Goal: Task Accomplishment & Management: Use online tool/utility

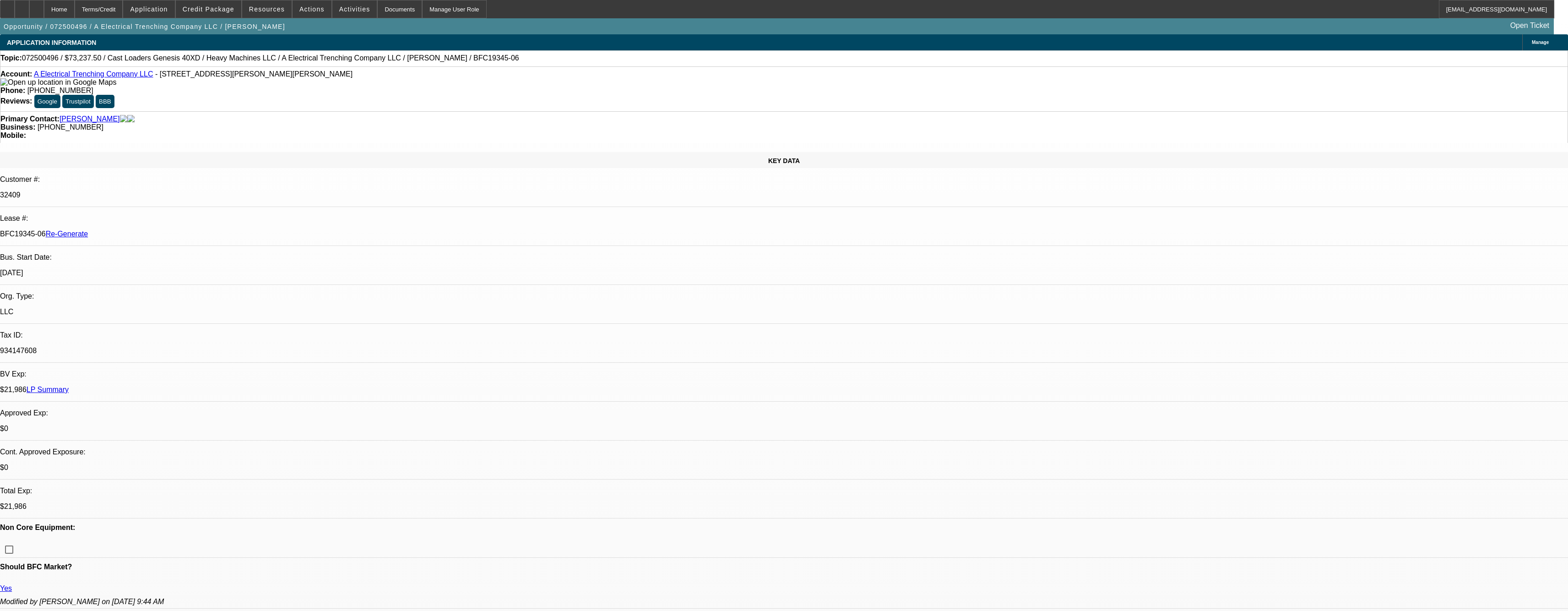
select select "0"
select select "3"
select select "0"
select select "6"
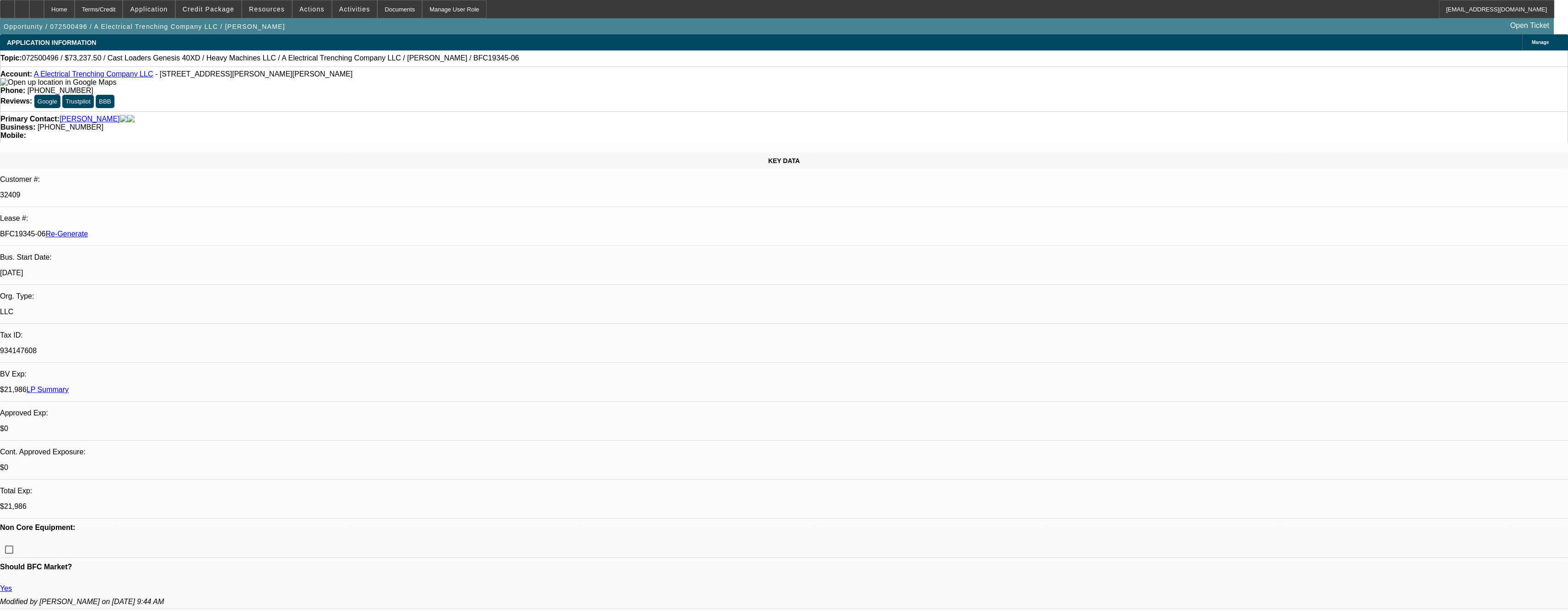
select select "0"
select select "3"
select select "0"
select select "6"
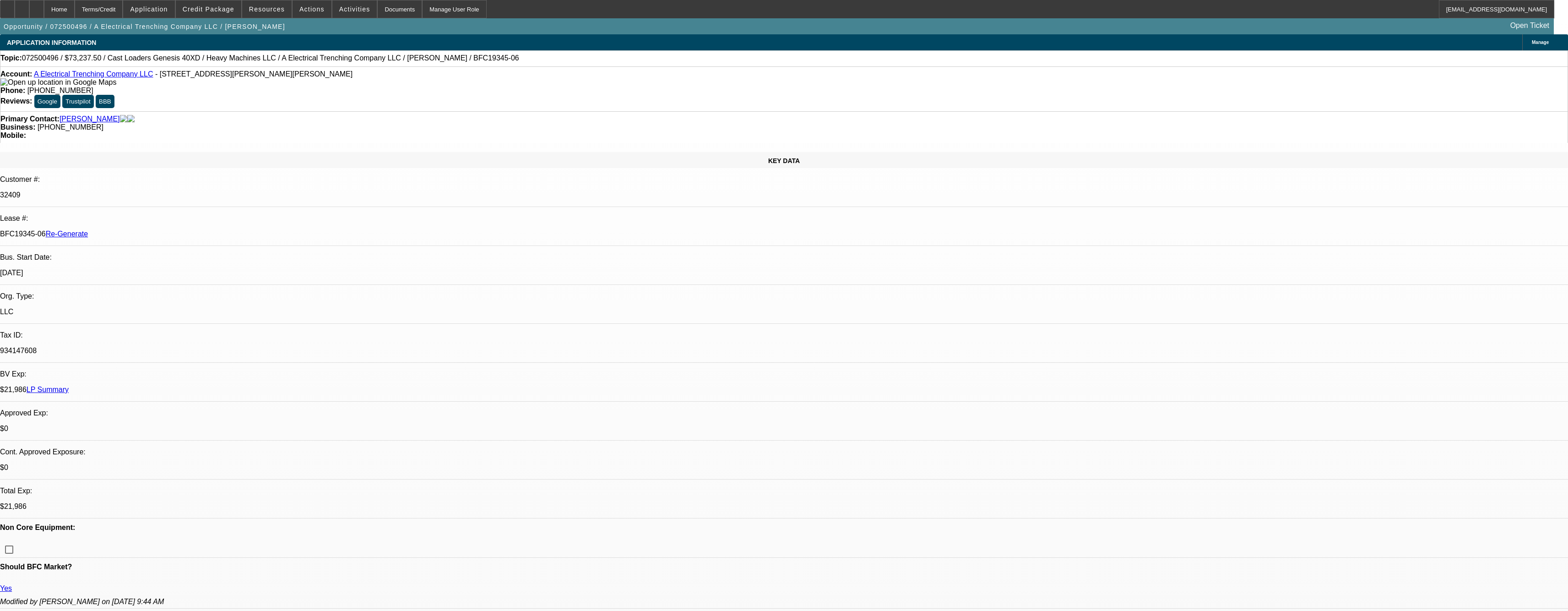
select select "0"
select select "3"
select select "0"
select select "6"
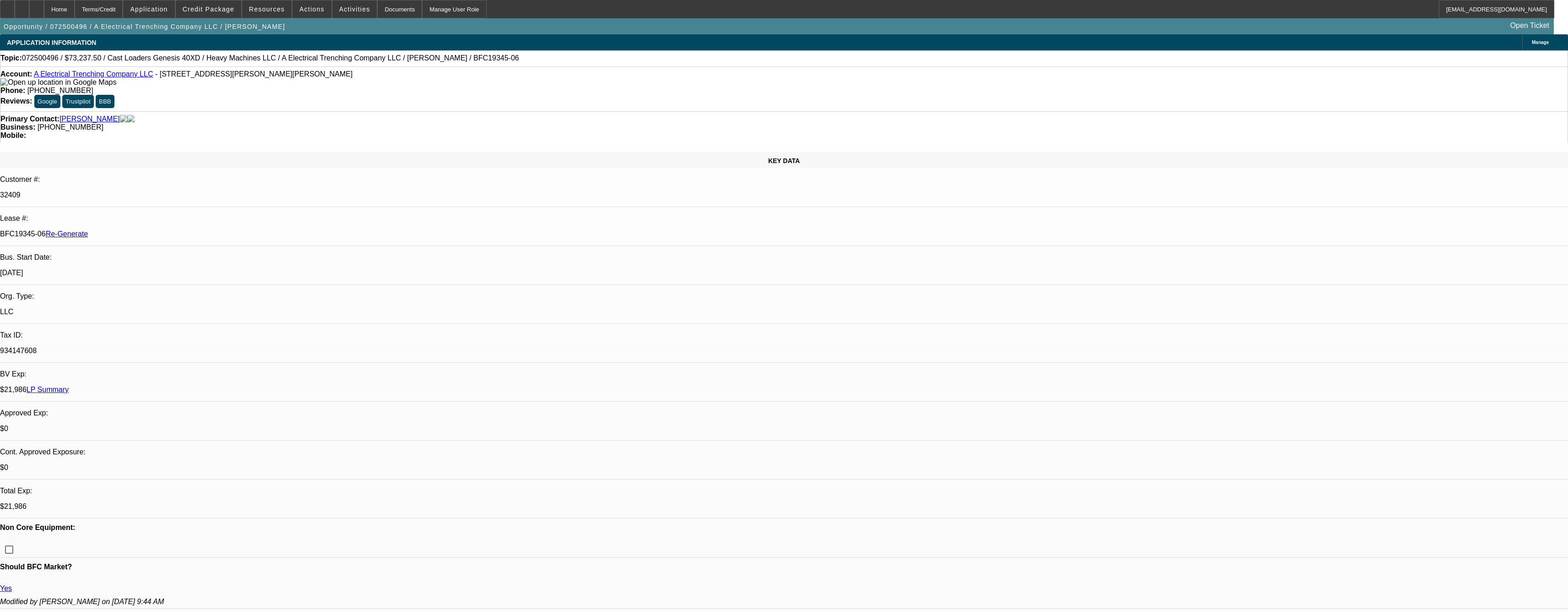
select select "0"
select select "2"
select select "0"
select select "6"
